Goal: Task Accomplishment & Management: Manage account settings

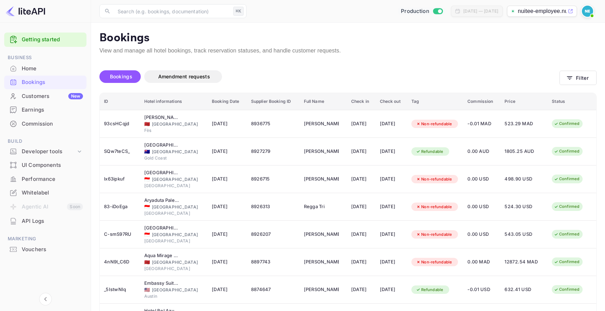
click at [433, 11] on input "Switch to Sandbox mode" at bounding box center [440, 11] width 14 height 5
click at [433, 12] on input "Switch to Sandbox mode" at bounding box center [440, 11] width 14 height 5
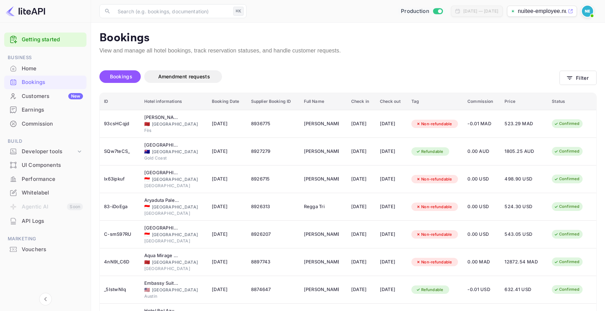
click at [433, 12] on input "Switch to Sandbox mode" at bounding box center [440, 11] width 14 height 5
click at [585, 18] on div "​ ⌘K ​ Production Jul 19, 2025 — Aug 18, 2025 nuitee-employee.nuitee..." at bounding box center [348, 11] width 514 height 22
click at [586, 12] on img at bounding box center [587, 11] width 11 height 11
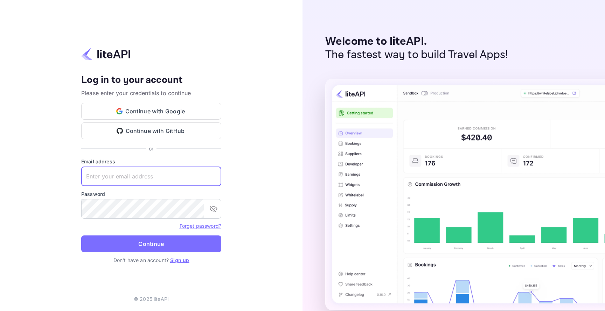
click at [197, 174] on input "text" at bounding box center [151, 177] width 140 height 20
type input "[EMAIL_ADDRESS][DOMAIN_NAME]"
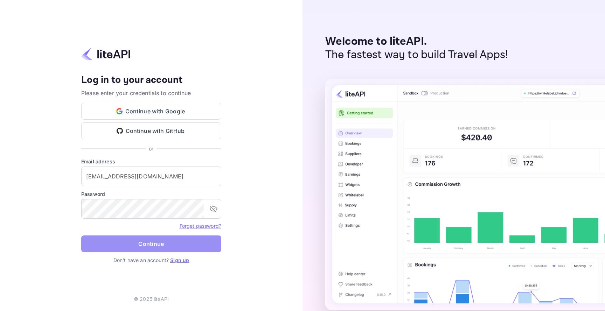
click at [197, 239] on button "Continue" at bounding box center [151, 244] width 140 height 17
